Goal: Information Seeking & Learning: Check status

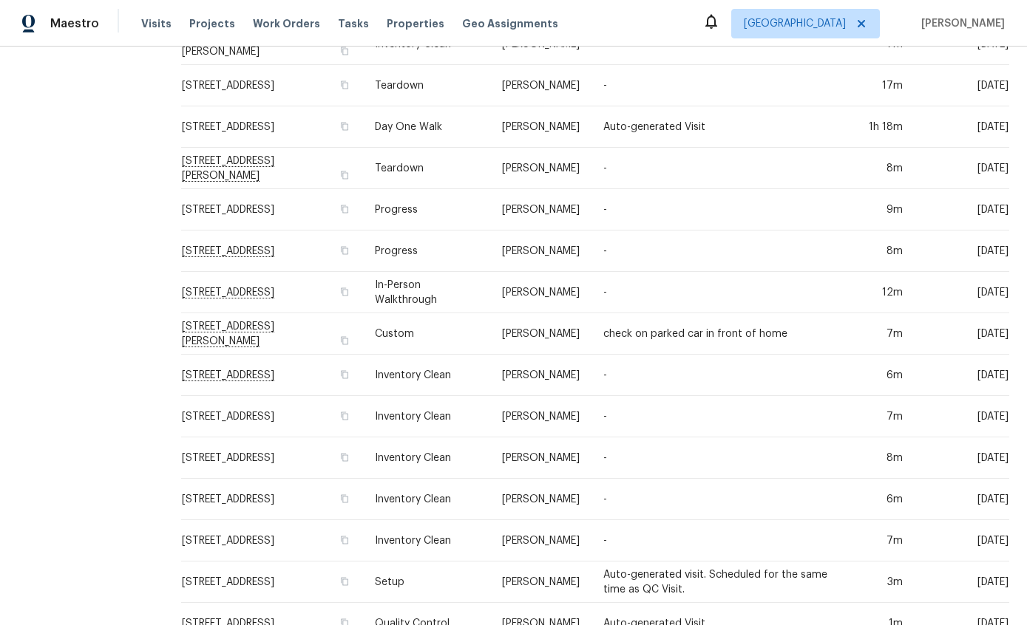
scroll to position [374, 0]
click at [211, 548] on td "3522 W Ringtail Den Way, Tucson, AZ 85742" at bounding box center [272, 541] width 182 height 41
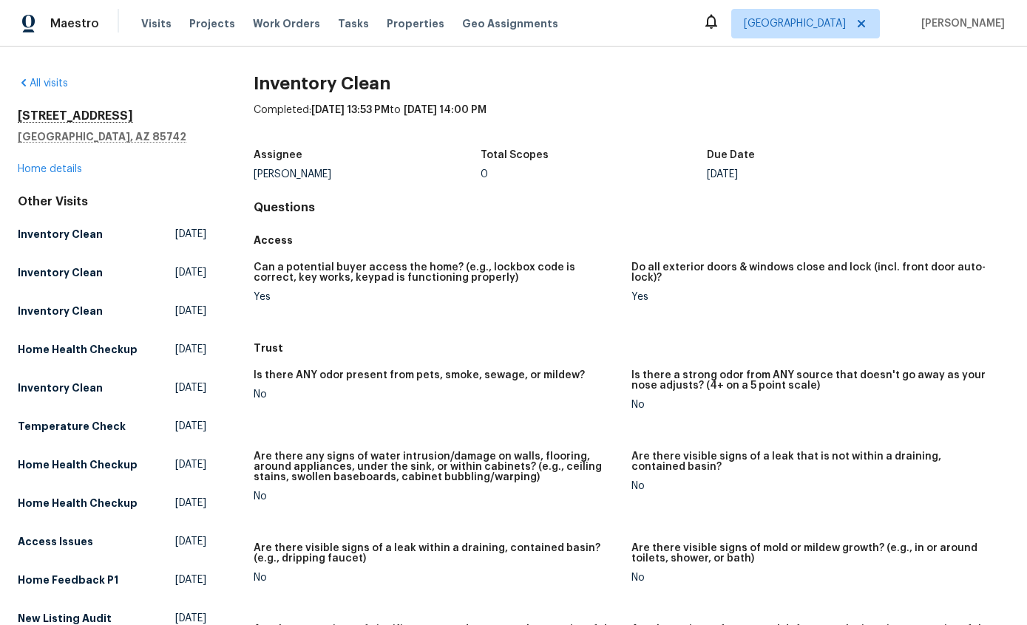
click at [57, 173] on link "Home details" at bounding box center [50, 169] width 64 height 10
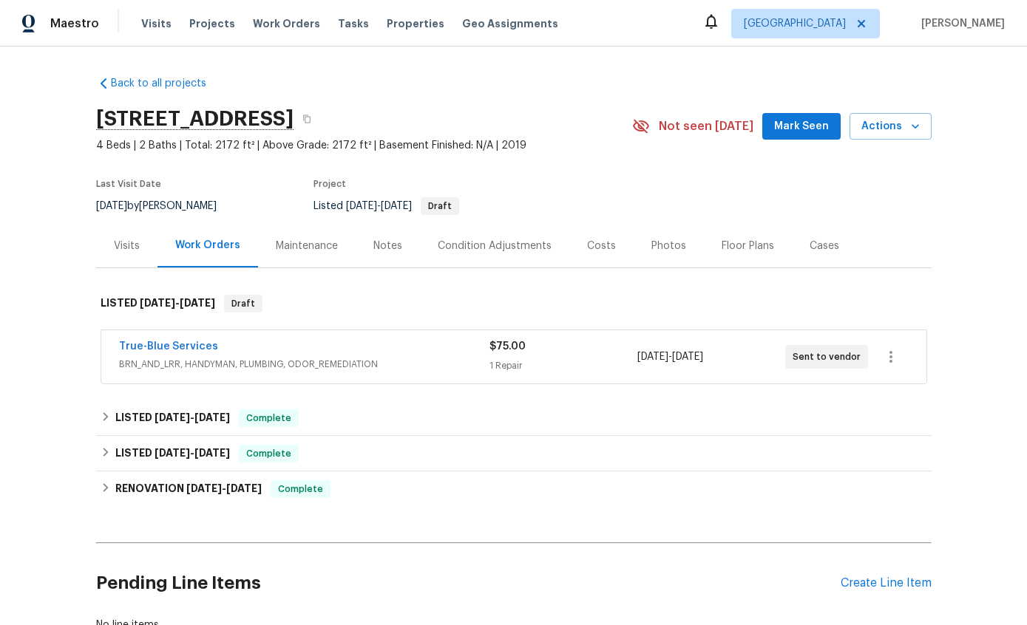
click at [268, 352] on div "True-Blue Services" at bounding box center [304, 348] width 370 height 18
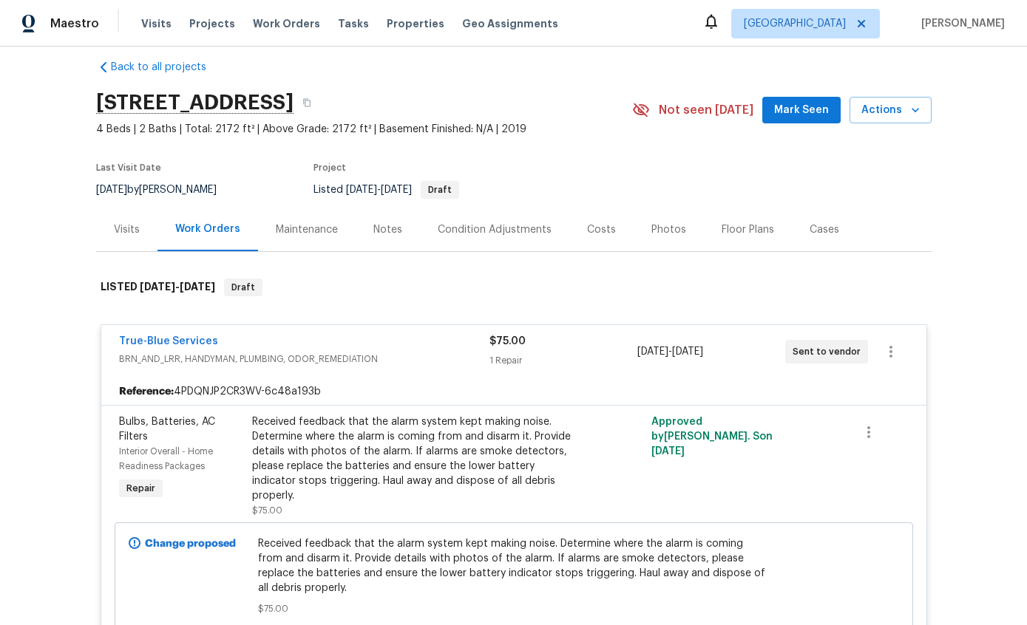
scroll to position [16, 0]
click at [420, 353] on span "BRN_AND_LRR, HANDYMAN, PLUMBING, ODOR_REMEDIATION" at bounding box center [304, 360] width 370 height 15
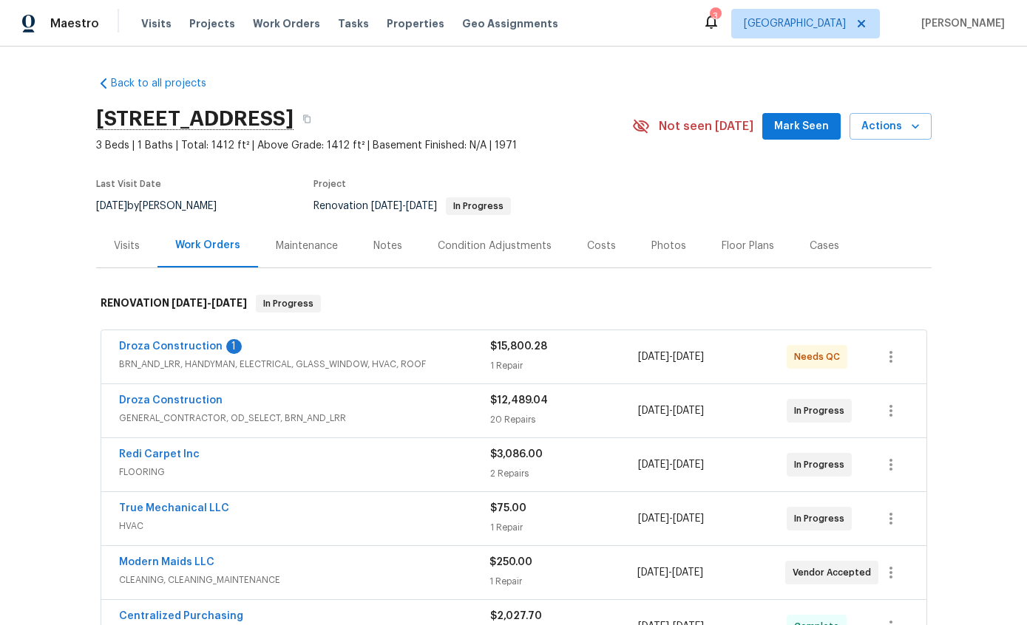
click at [139, 350] on link "Droza Construction" at bounding box center [170, 347] width 103 height 10
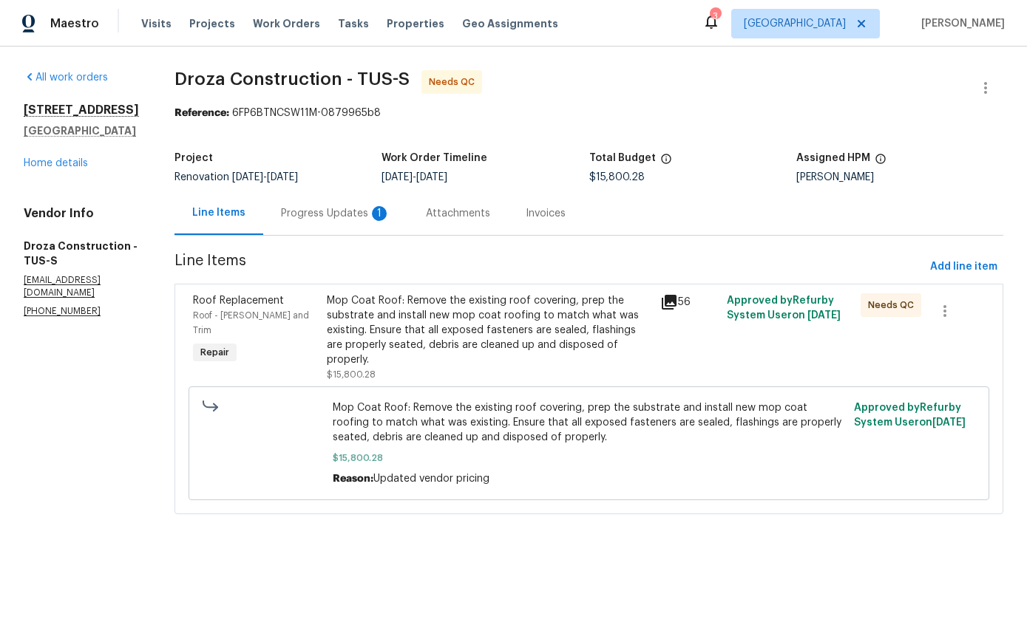
click at [352, 214] on div "Progress Updates 1" at bounding box center [335, 213] width 109 height 15
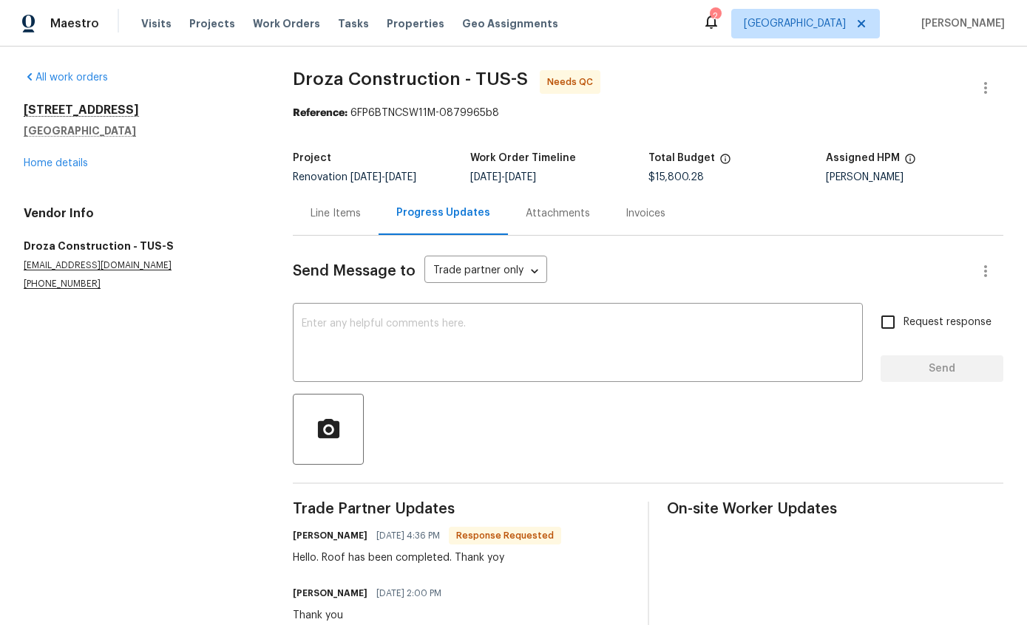
click at [328, 216] on div "Line Items" at bounding box center [335, 213] width 50 height 15
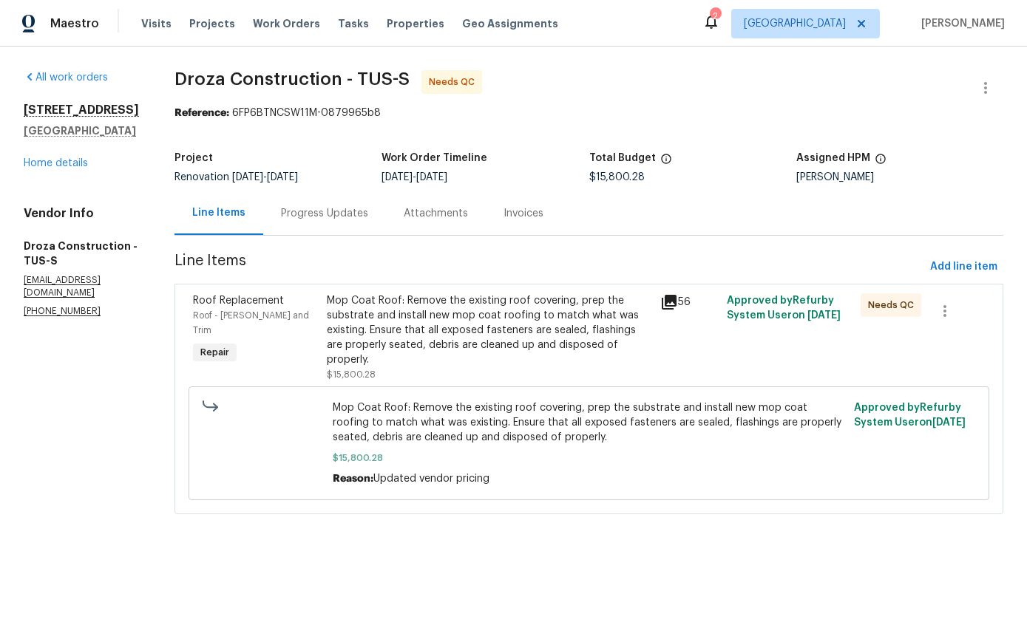
click at [678, 308] on icon at bounding box center [669, 302] width 18 height 18
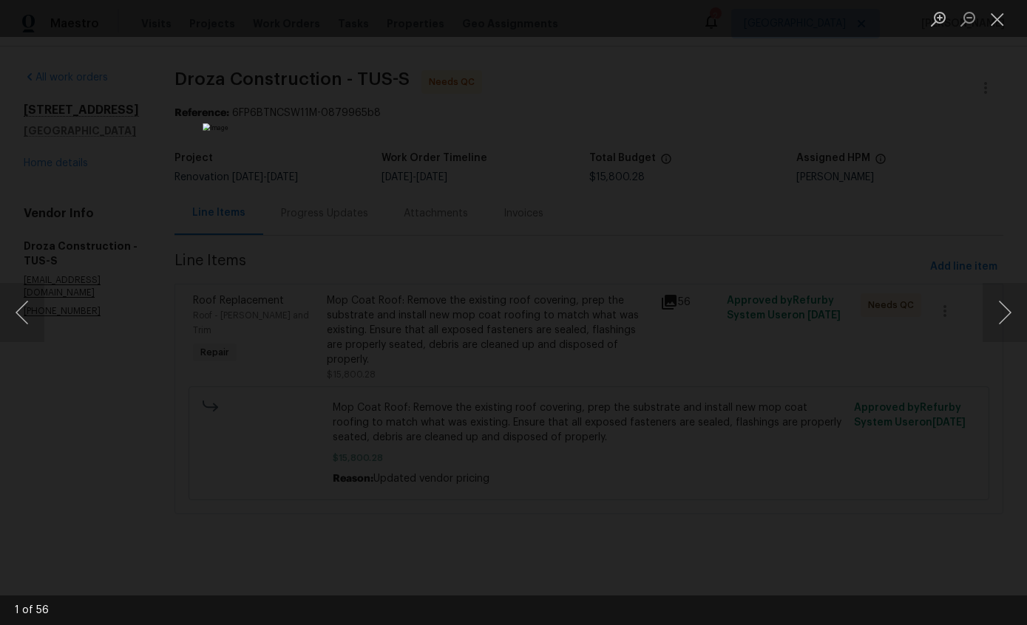
click at [1006, 304] on button "Next image" at bounding box center [1004, 312] width 44 height 59
click at [997, 295] on button "Next image" at bounding box center [1004, 312] width 44 height 59
click at [995, 293] on button "Next image" at bounding box center [1004, 312] width 44 height 59
click at [996, 302] on button "Next image" at bounding box center [1004, 312] width 44 height 59
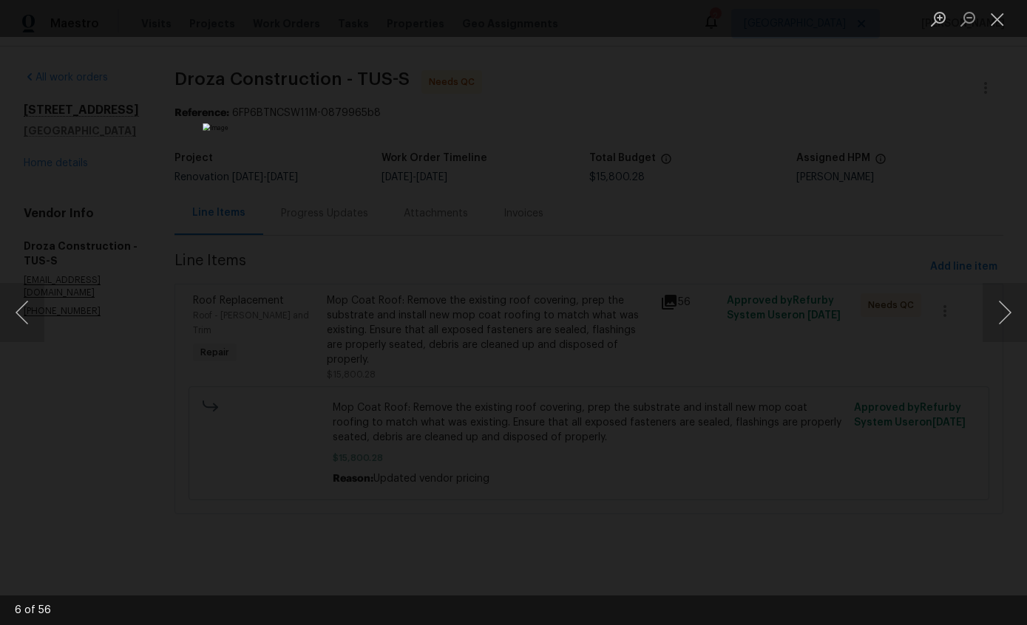
click at [999, 305] on button "Next image" at bounding box center [1004, 312] width 44 height 59
click at [998, 306] on button "Next image" at bounding box center [1004, 312] width 44 height 59
click at [1001, 308] on button "Next image" at bounding box center [1004, 312] width 44 height 59
click at [1002, 311] on button "Next image" at bounding box center [1004, 312] width 44 height 59
click at [1005, 309] on button "Next image" at bounding box center [1004, 312] width 44 height 59
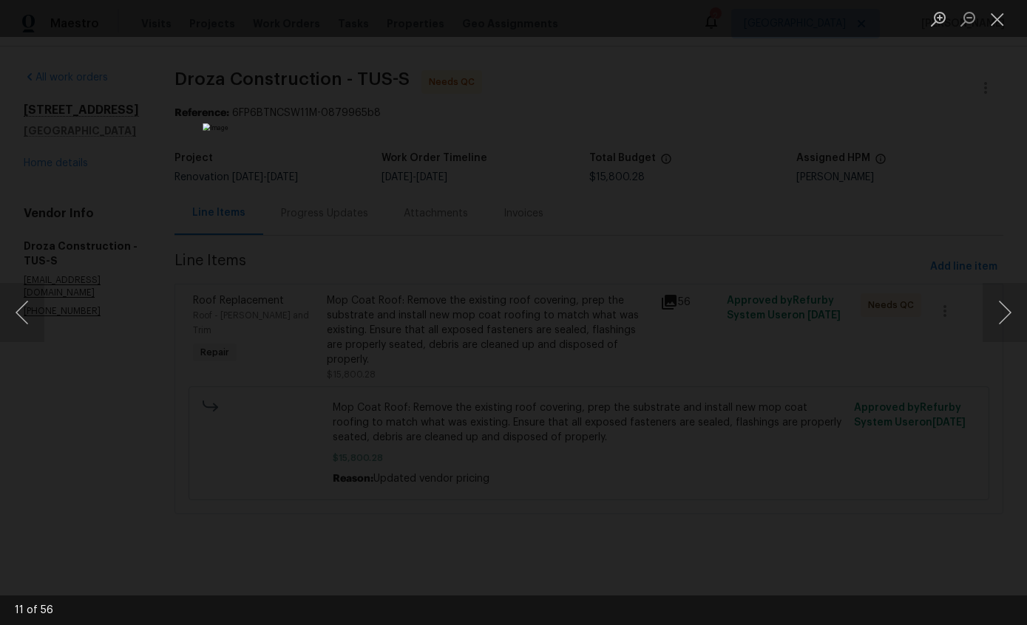
click at [1001, 307] on button "Next image" at bounding box center [1004, 312] width 44 height 59
click at [1004, 311] on button "Next image" at bounding box center [1004, 312] width 44 height 59
click at [1002, 308] on button "Next image" at bounding box center [1004, 312] width 44 height 59
click at [1005, 300] on button "Next image" at bounding box center [1004, 312] width 44 height 59
click at [1005, 305] on button "Next image" at bounding box center [1004, 312] width 44 height 59
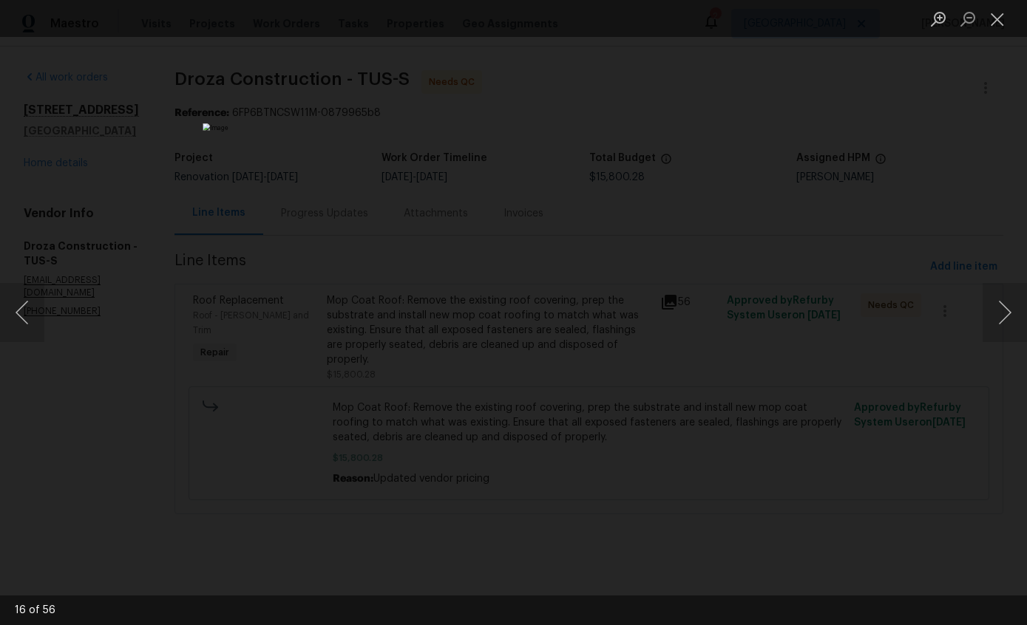
click at [1004, 304] on button "Next image" at bounding box center [1004, 312] width 44 height 59
click at [999, 307] on button "Next image" at bounding box center [1004, 312] width 44 height 59
click at [1004, 300] on button "Next image" at bounding box center [1004, 312] width 44 height 59
click at [1002, 301] on button "Next image" at bounding box center [1004, 312] width 44 height 59
click at [1004, 305] on button "Next image" at bounding box center [1004, 312] width 44 height 59
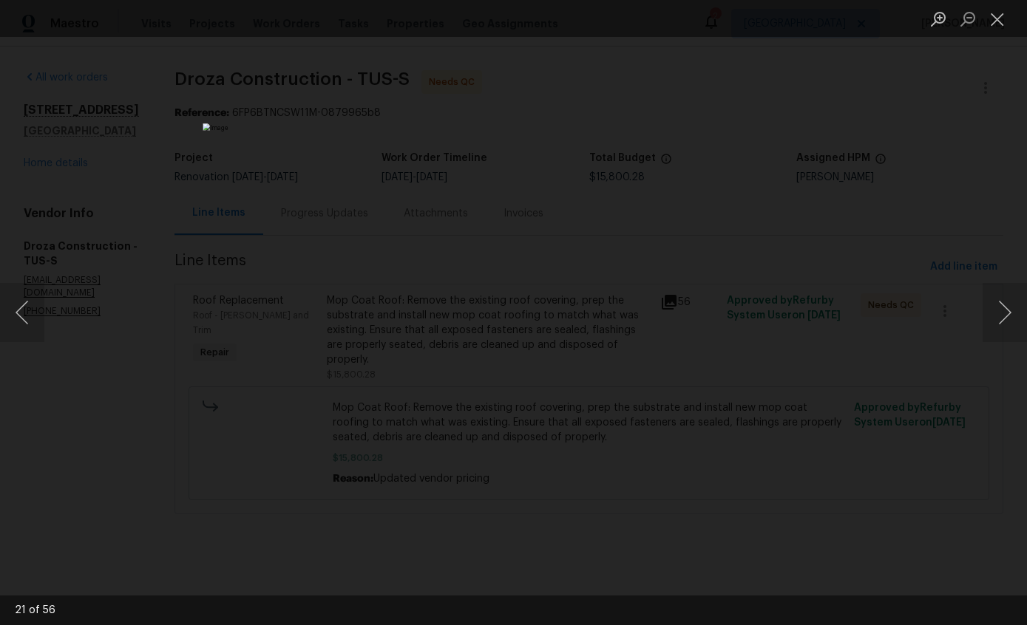
click at [1001, 1] on li "Lightbox" at bounding box center [997, 18] width 30 height 37
click at [1002, 17] on button "Close lightbox" at bounding box center [997, 19] width 30 height 26
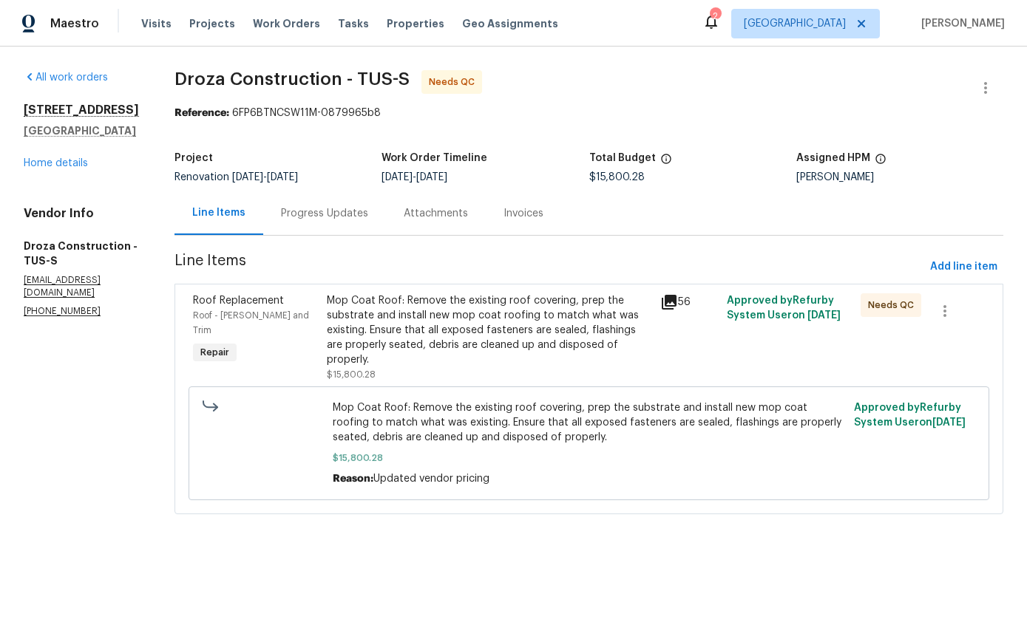
click at [63, 167] on link "Home details" at bounding box center [56, 163] width 64 height 10
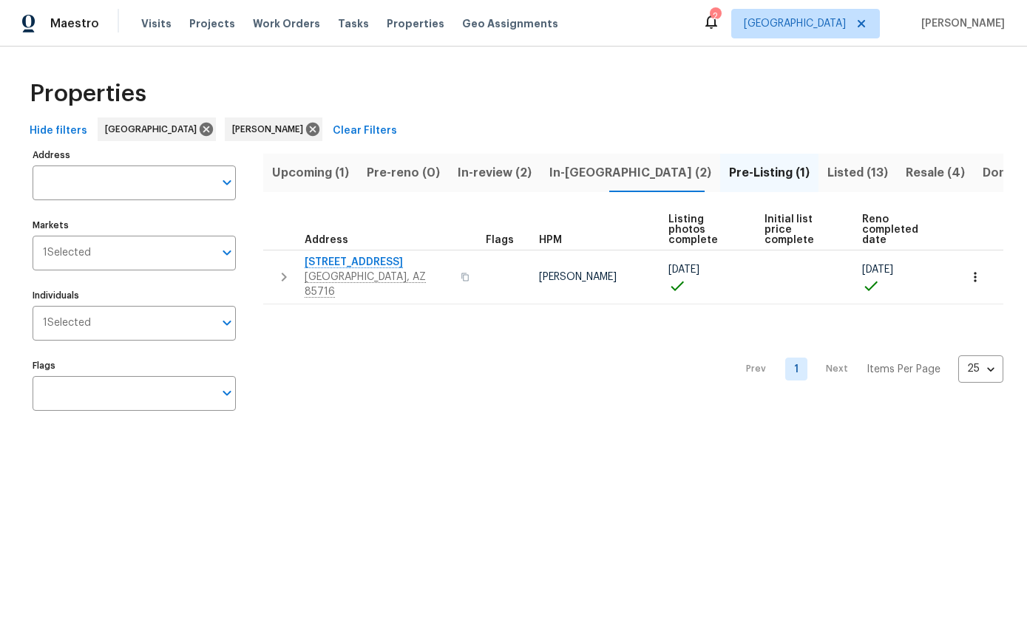
click at [483, 170] on span "In-review (2)" at bounding box center [495, 173] width 74 height 21
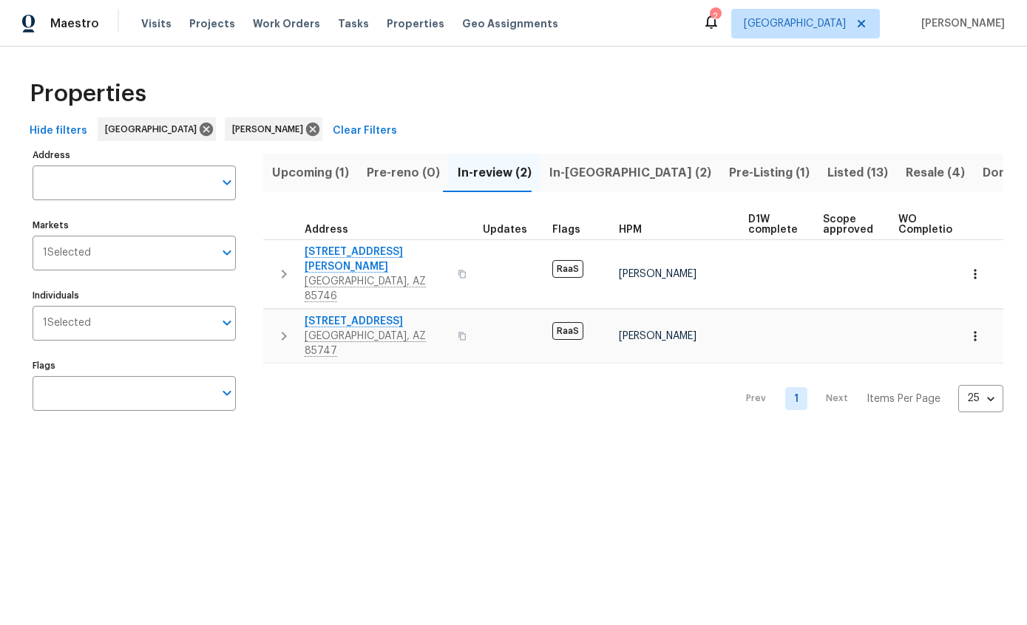
click at [561, 166] on span "In-[GEOGRAPHIC_DATA] (2)" at bounding box center [630, 173] width 162 height 21
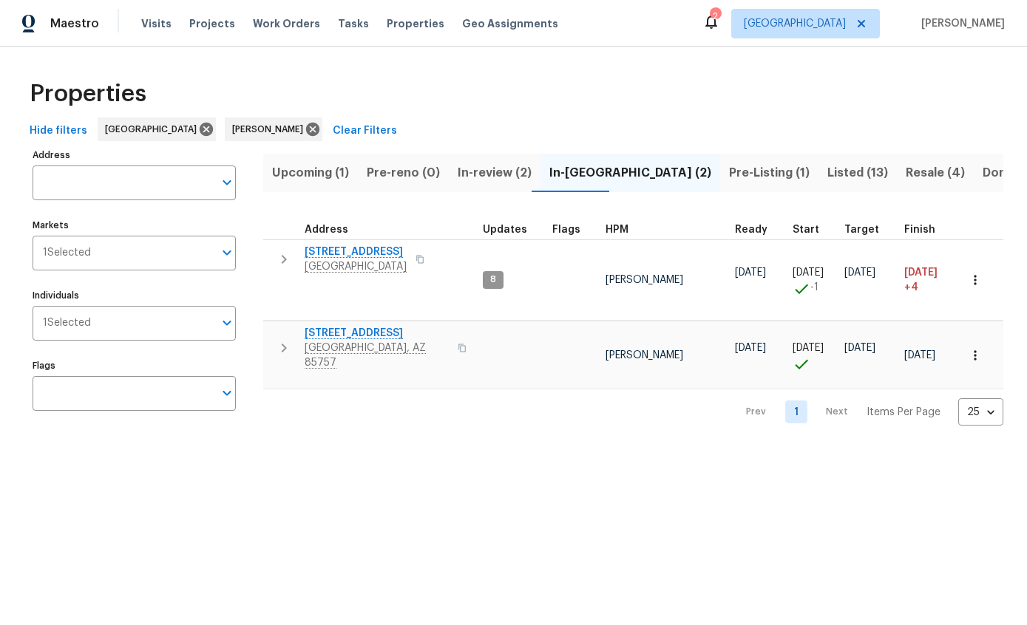
click at [905, 166] on span "Resale (4)" at bounding box center [934, 173] width 59 height 21
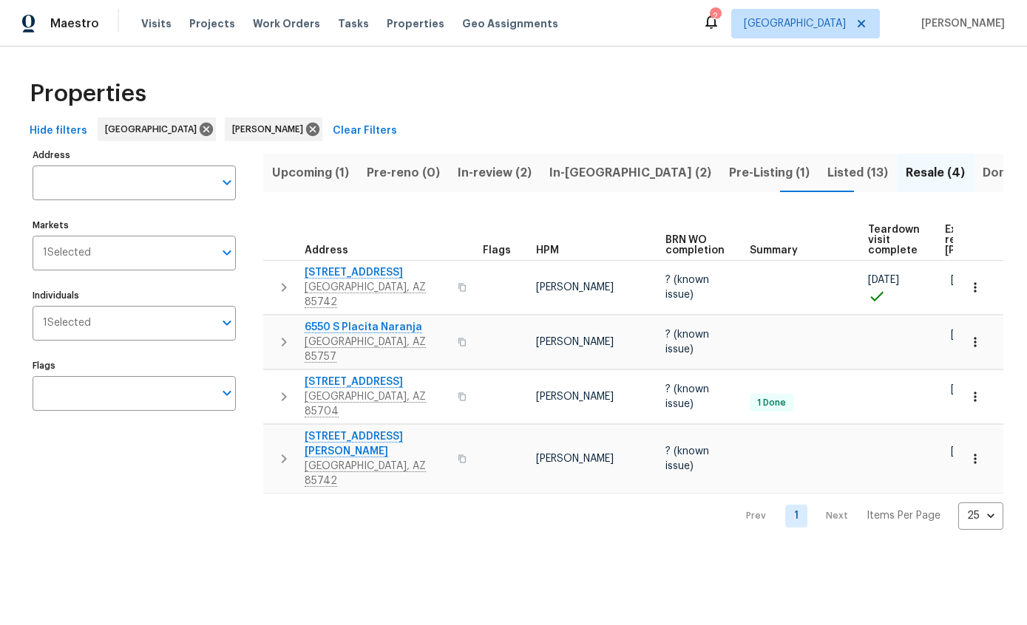
click at [54, 113] on div "Properties" at bounding box center [513, 93] width 979 height 47
click at [51, 121] on button "Hide filters" at bounding box center [58, 131] width 69 height 27
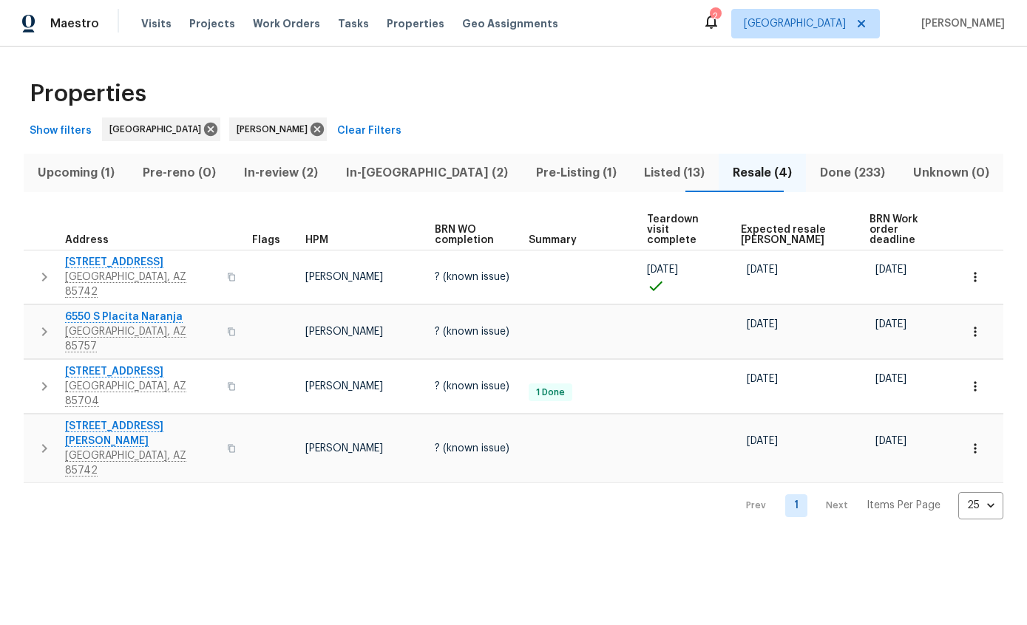
click at [795, 225] on span "Expected resale [PERSON_NAME]" at bounding box center [792, 235] width 103 height 21
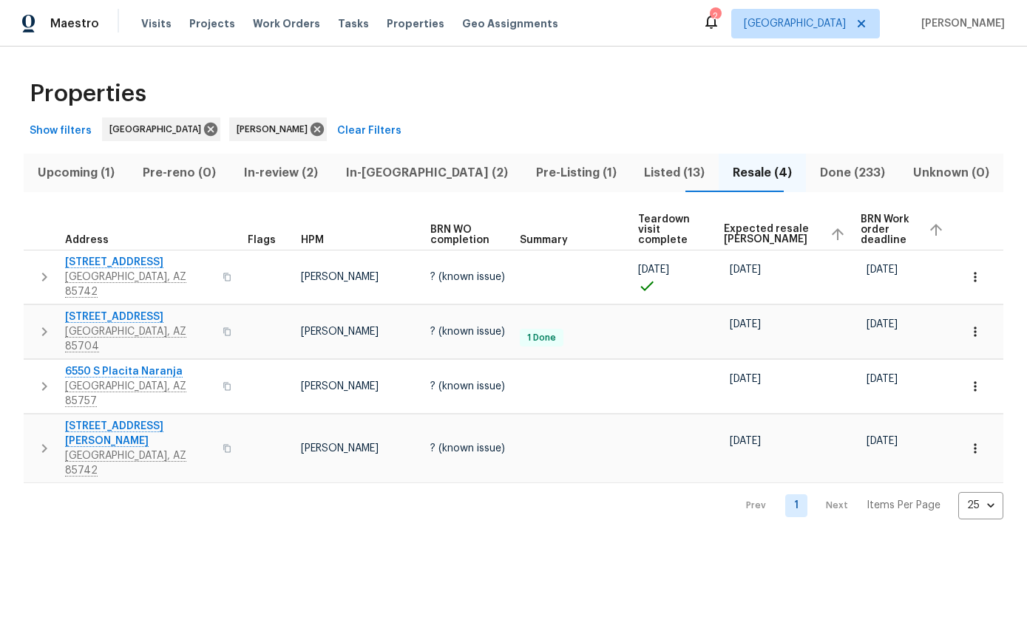
click at [639, 171] on span "Listed (13)" at bounding box center [674, 173] width 71 height 21
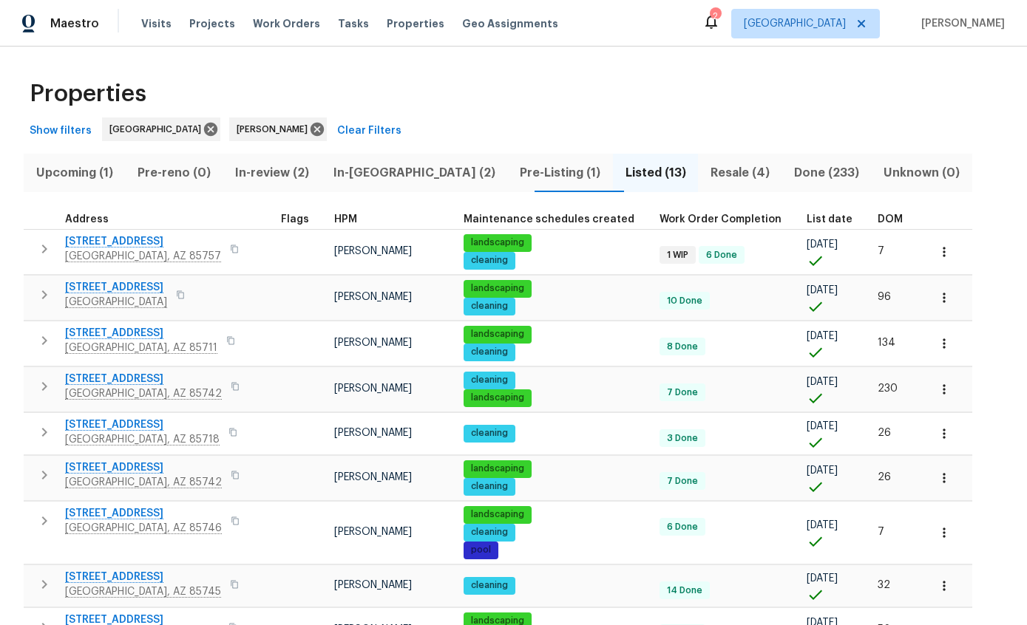
click at [806, 217] on span "List date" at bounding box center [829, 219] width 46 height 10
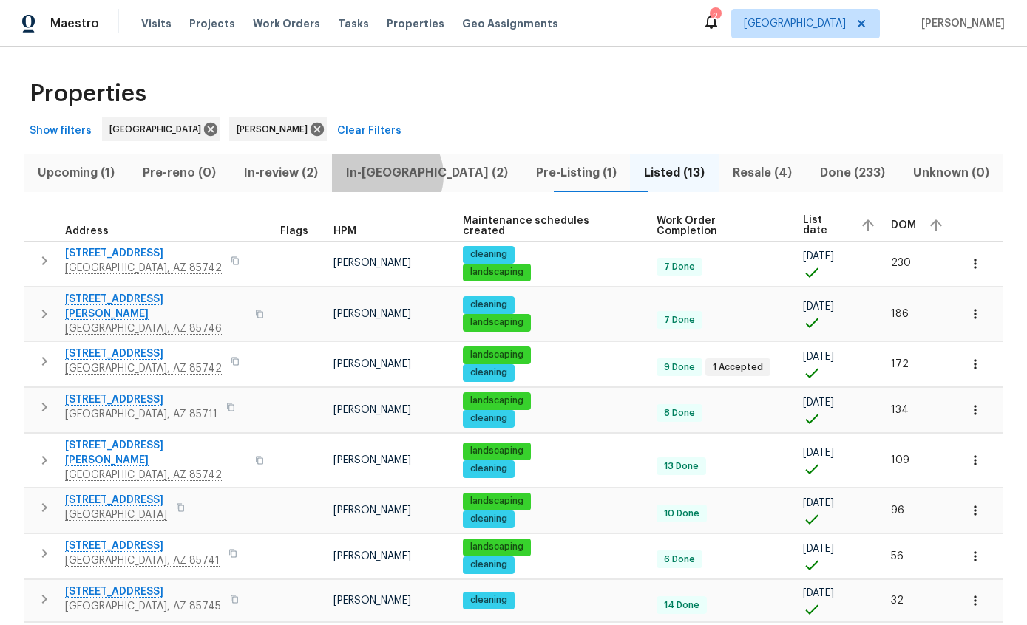
click at [400, 175] on span "In-[GEOGRAPHIC_DATA] (2)" at bounding box center [427, 173] width 172 height 21
